Goal: Information Seeking & Learning: Learn about a topic

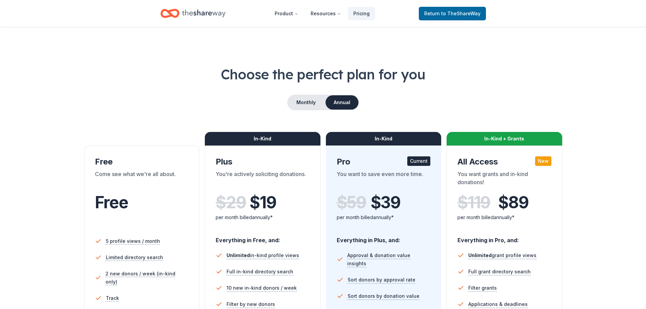
click at [211, 18] on icon "Home" at bounding box center [203, 13] width 43 height 14
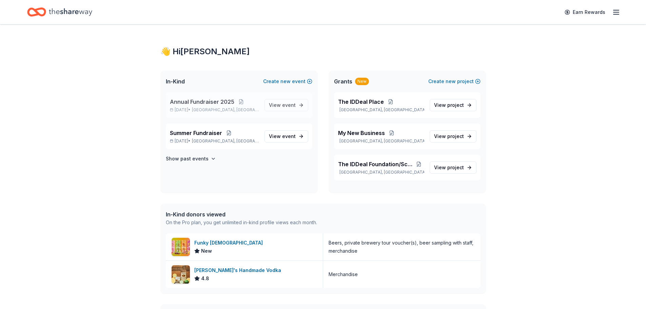
click at [211, 110] on span "Lauderdale Lakes, FL" at bounding box center [225, 109] width 67 height 5
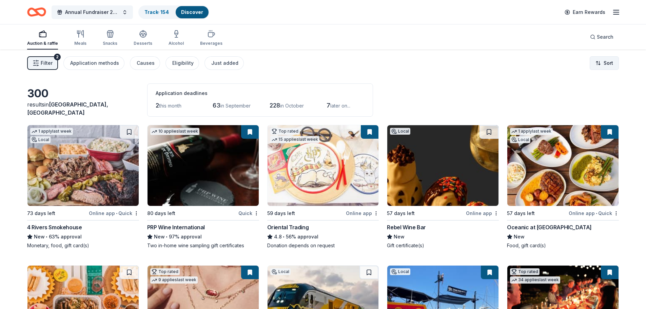
click at [604, 69] on body "Annual Fundraiser 2025 Track · 154 Discover Earn Rewards Auction & raffle Meals…" at bounding box center [323, 154] width 646 height 309
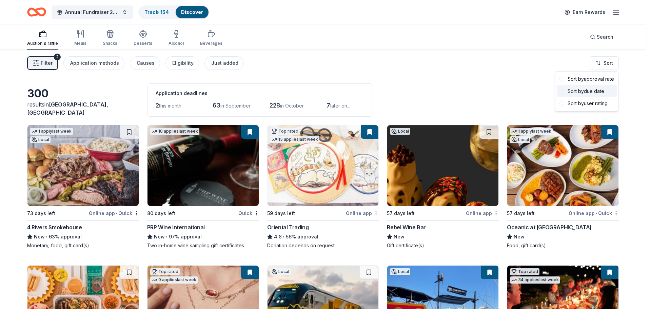
click at [598, 93] on div "Sort by due date" at bounding box center [587, 91] width 60 height 12
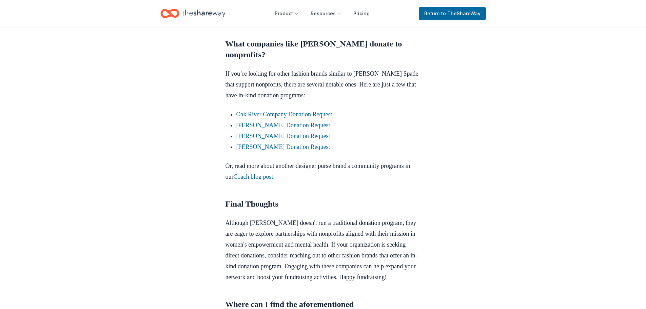
scroll to position [577, 0]
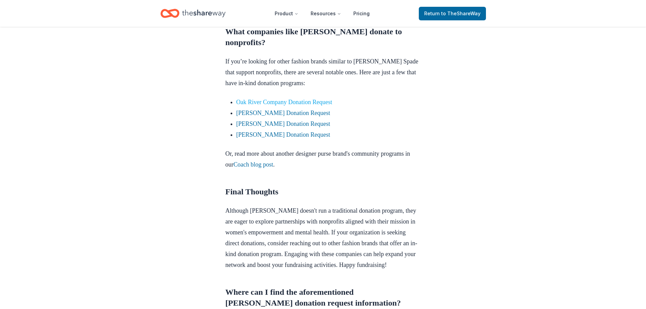
click at [300, 99] on link "Oak River Company Donation Request" at bounding box center [284, 102] width 96 height 7
